Goal: Task Accomplishment & Management: Manage account settings

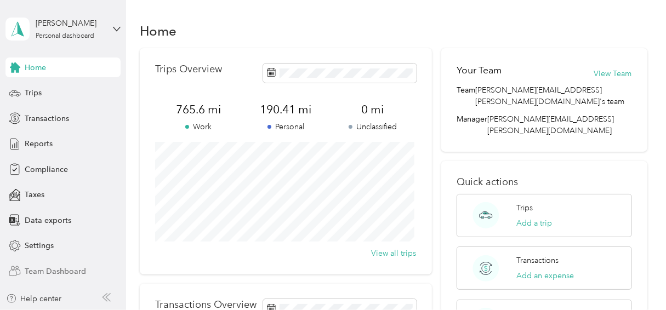
click at [63, 273] on span "Team Dashboard" at bounding box center [55, 272] width 61 height 12
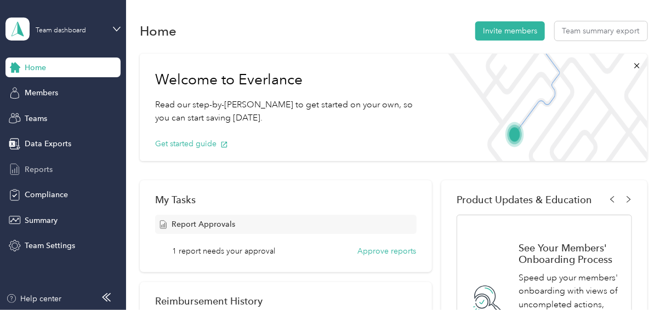
click at [53, 172] on div "Reports" at bounding box center [62, 169] width 115 height 20
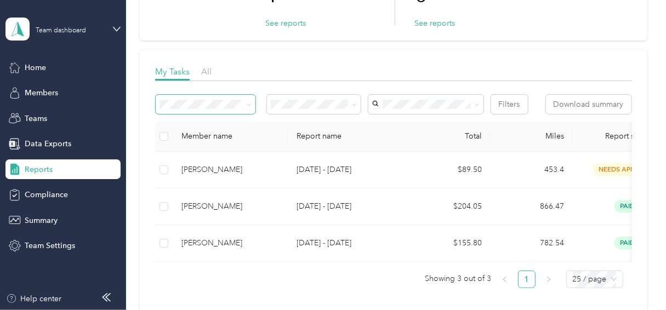
scroll to position [111, 0]
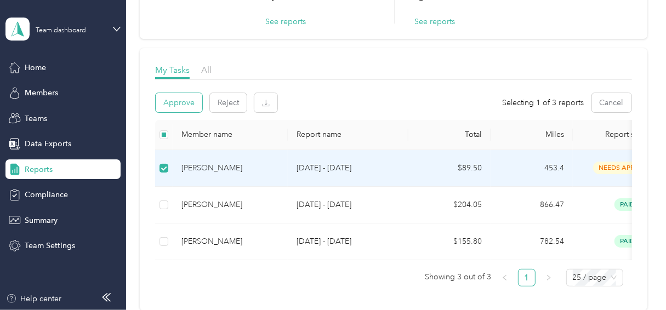
click at [196, 106] on button "Approve" at bounding box center [179, 102] width 47 height 19
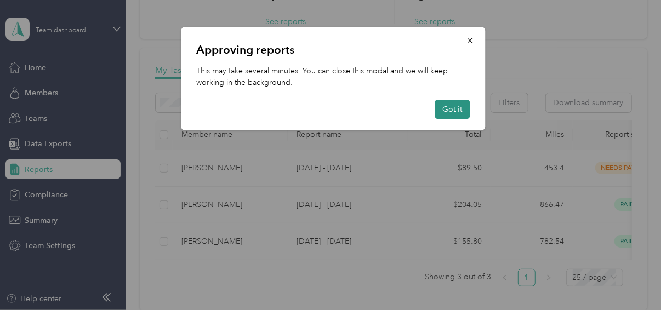
click at [460, 110] on button "Got it" at bounding box center [452, 109] width 35 height 19
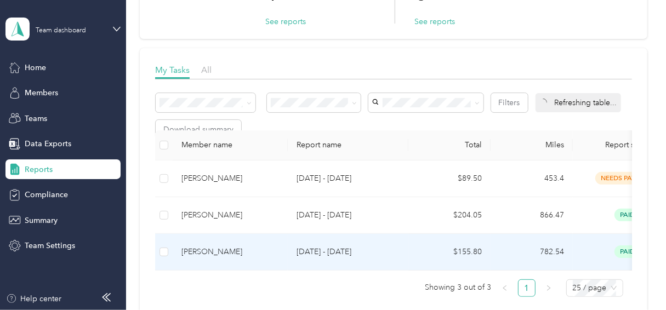
click at [281, 238] on tbody "[PERSON_NAME] [DATE] - [DATE] $89.50 453.4 needs payment [DATE] FAVR Tier1 2025…" at bounding box center [610, 215] width 911 height 110
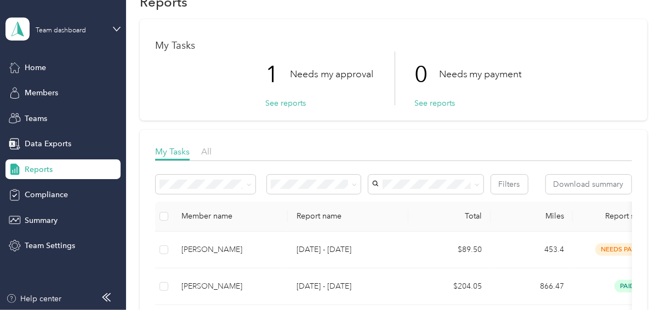
scroll to position [0, 0]
